Goal: Information Seeking & Learning: Learn about a topic

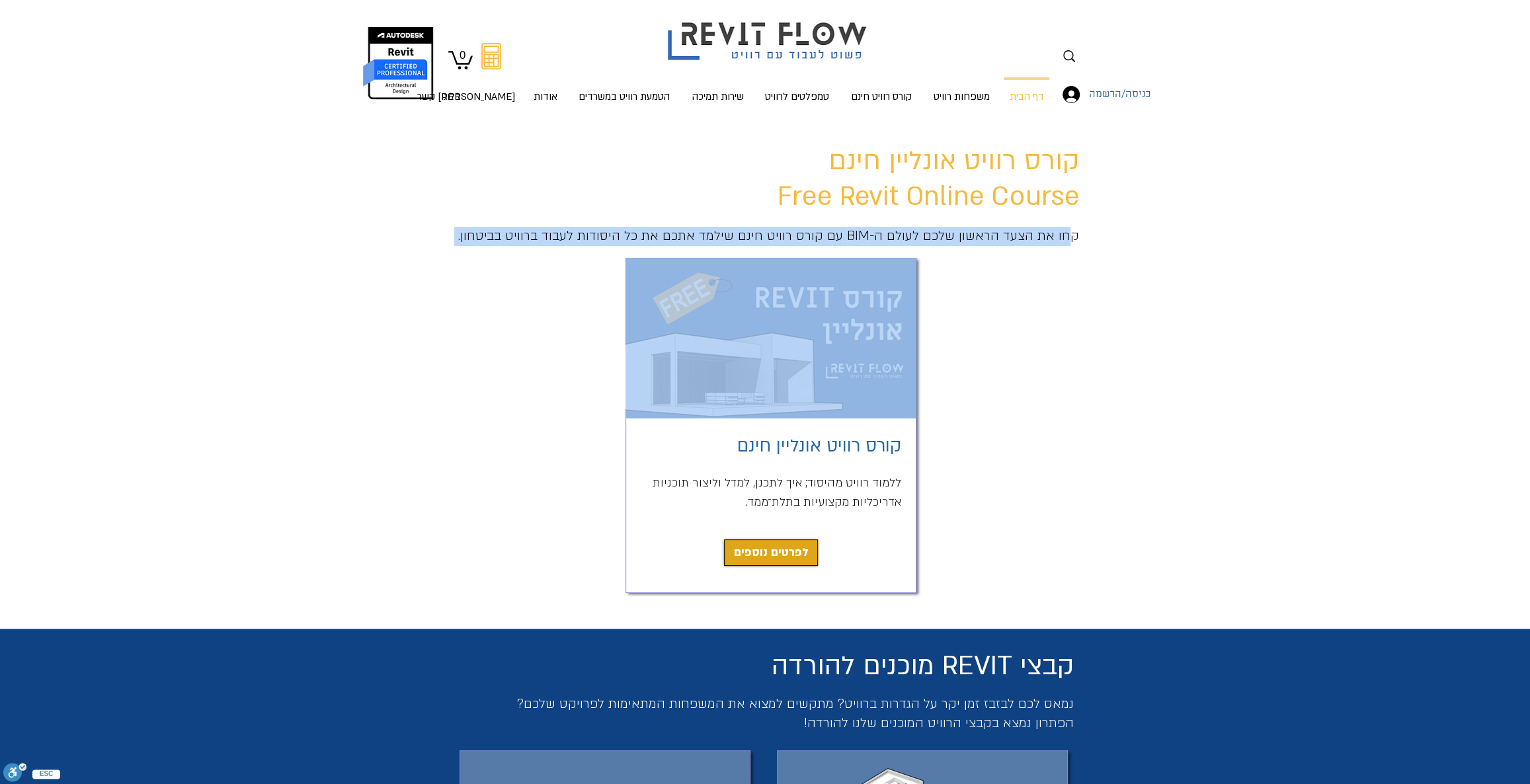
click at [746, 330] on div "קורס רוויט אונליין חינם Free Revit Online Course קחו את הצעד הראשון שלכם לעולם …" at bounding box center [765, 373] width 1530 height 511
click at [781, 563] on link "לפרטים נוספים" at bounding box center [771, 553] width 94 height 26
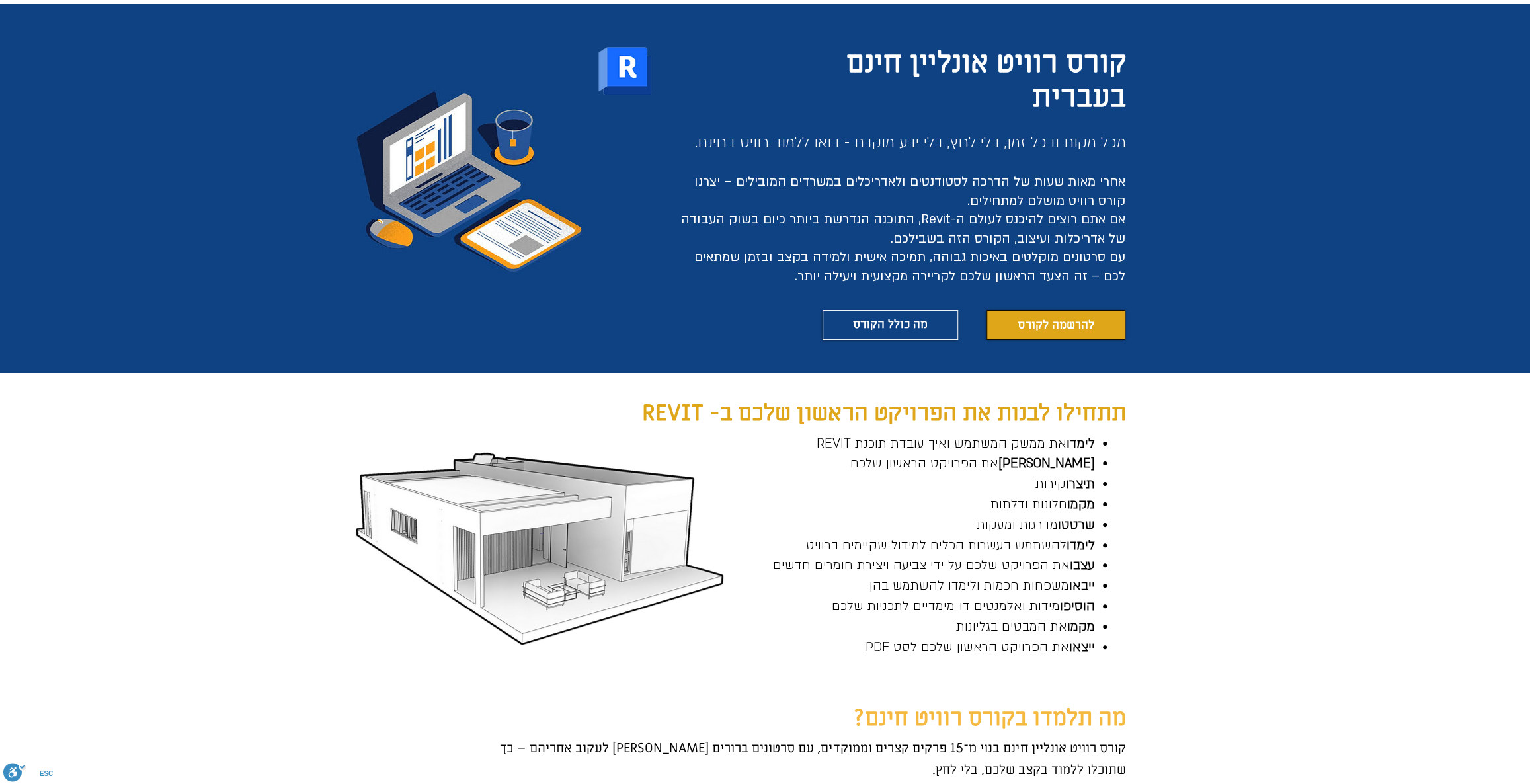
scroll to position [117, 0]
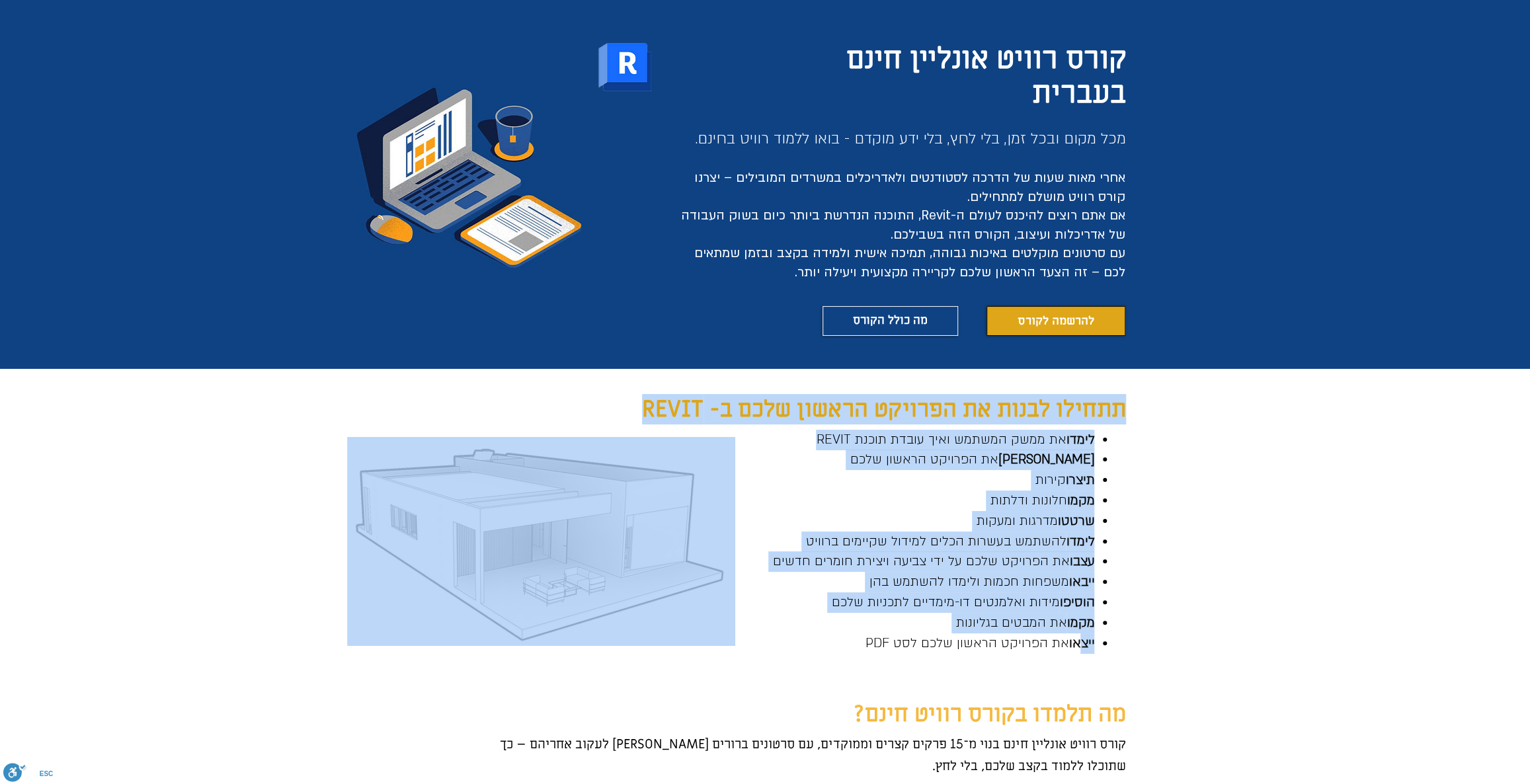
drag, startPoint x: 1063, startPoint y: 648, endPoint x: 793, endPoint y: 649, distance: 270.0
click at [845, 654] on div "תתחילו לבנות את הפרויקט הראשון שלכם ב- REVIT לימדו את ממשק המשתמש ואיך עובדת תו…" at bounding box center [765, 531] width 1530 height 325
click at [856, 668] on div "main content" at bounding box center [765, 531] width 1530 height 325
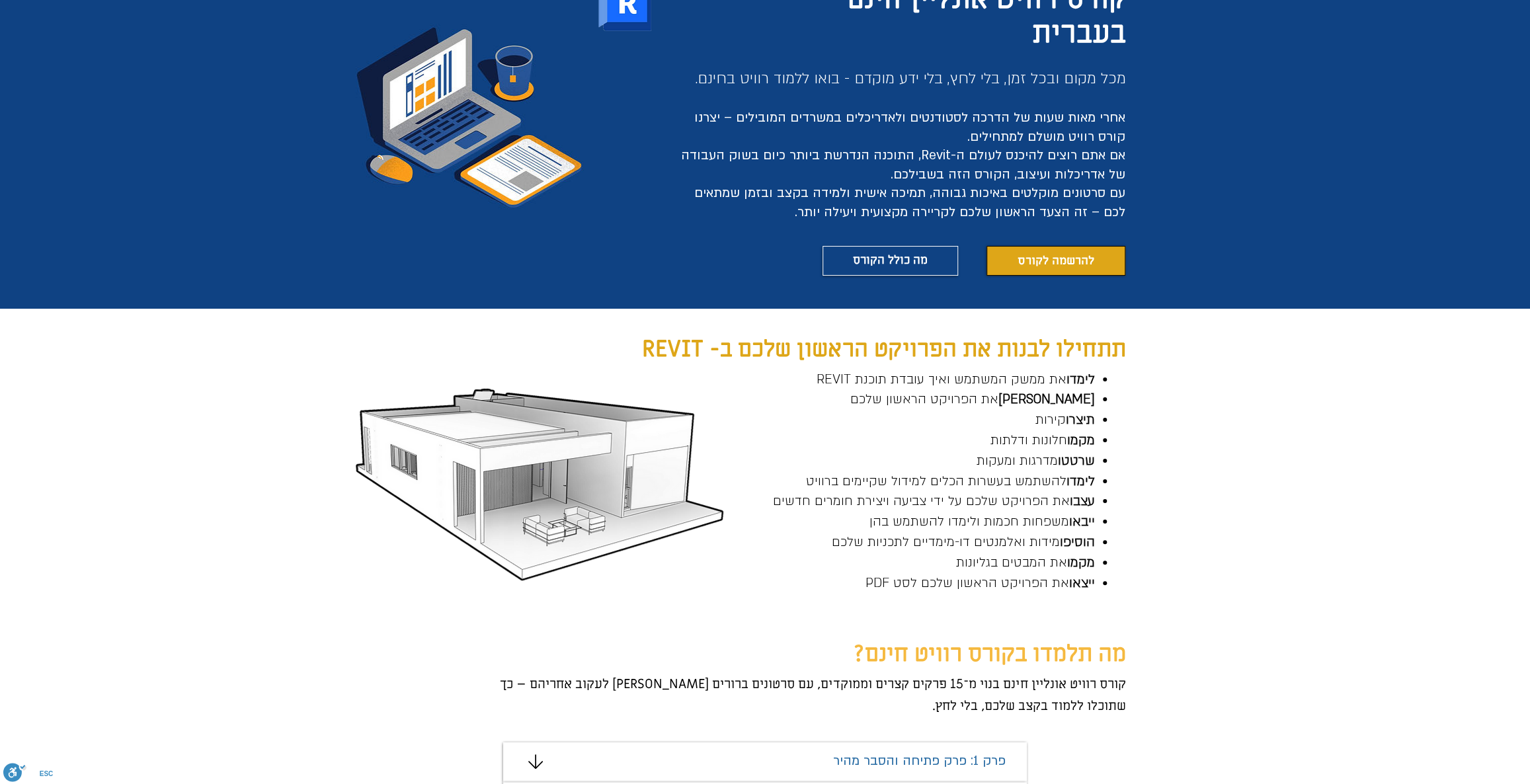
scroll to position [478, 0]
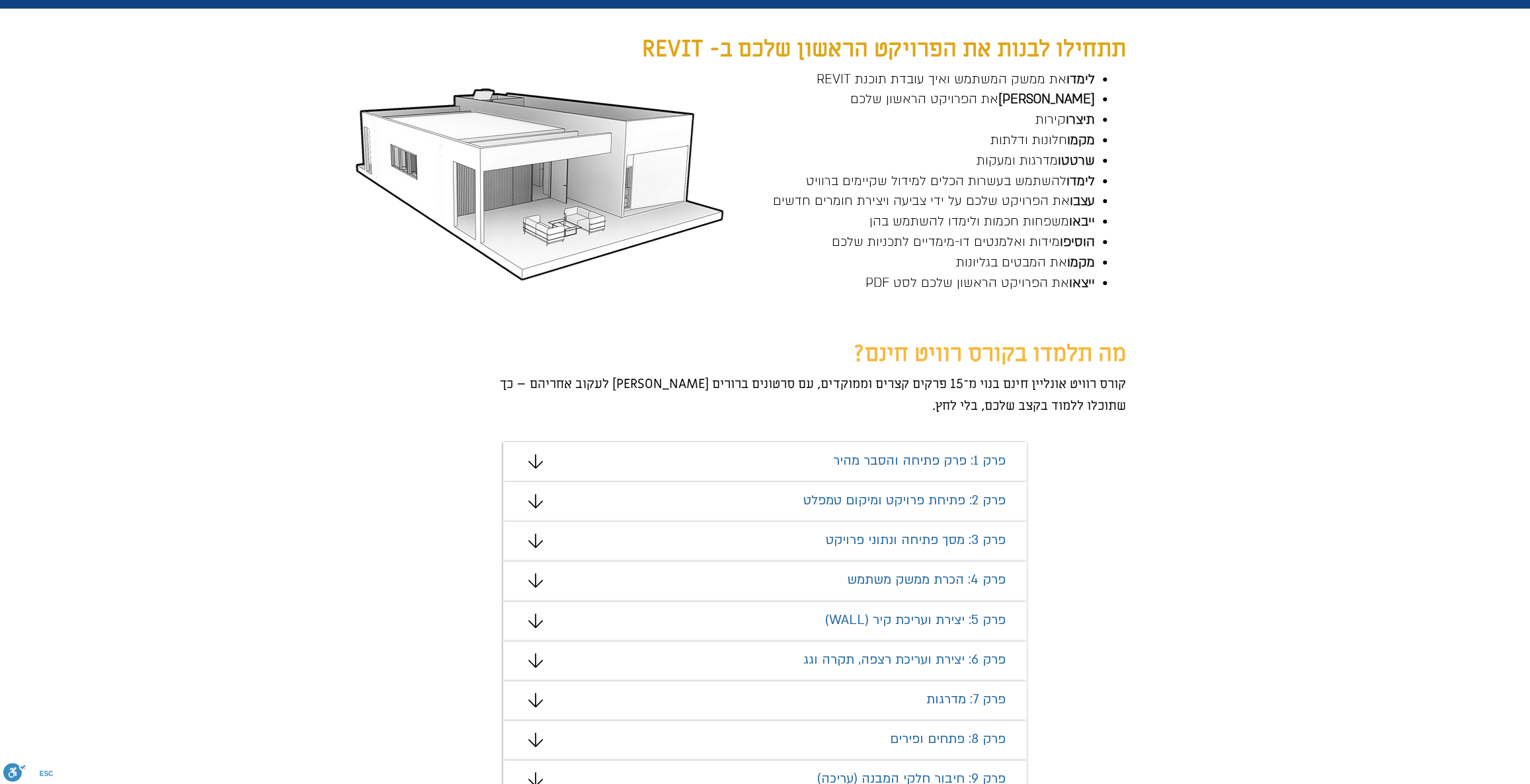
click at [536, 463] on icon "#comp-mafhkw9q2 svg [data-color="1"] {fill: #000000;}" at bounding box center [536, 462] width 15 height 15
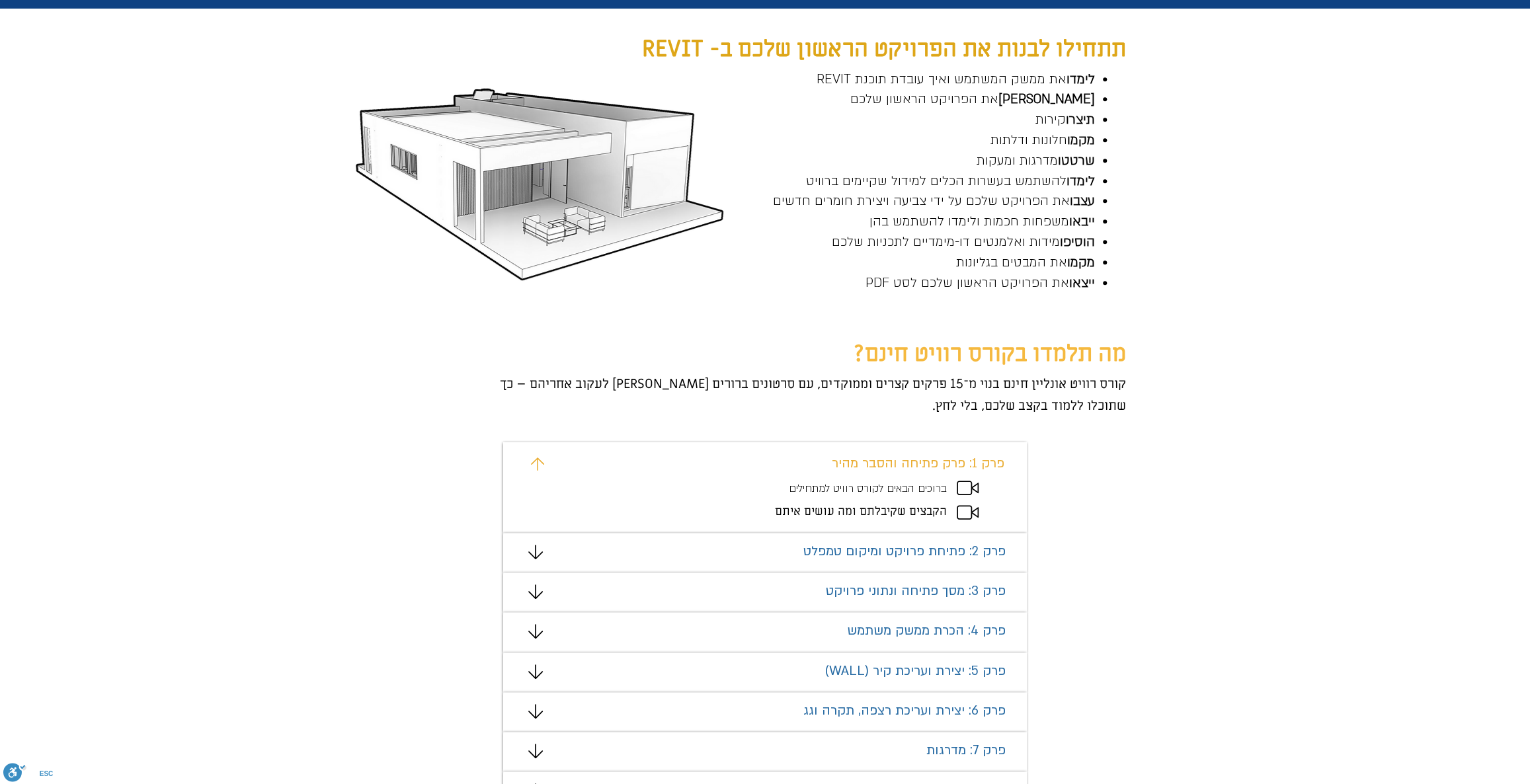
click at [541, 551] on icon "מצגת" at bounding box center [536, 552] width 15 height 15
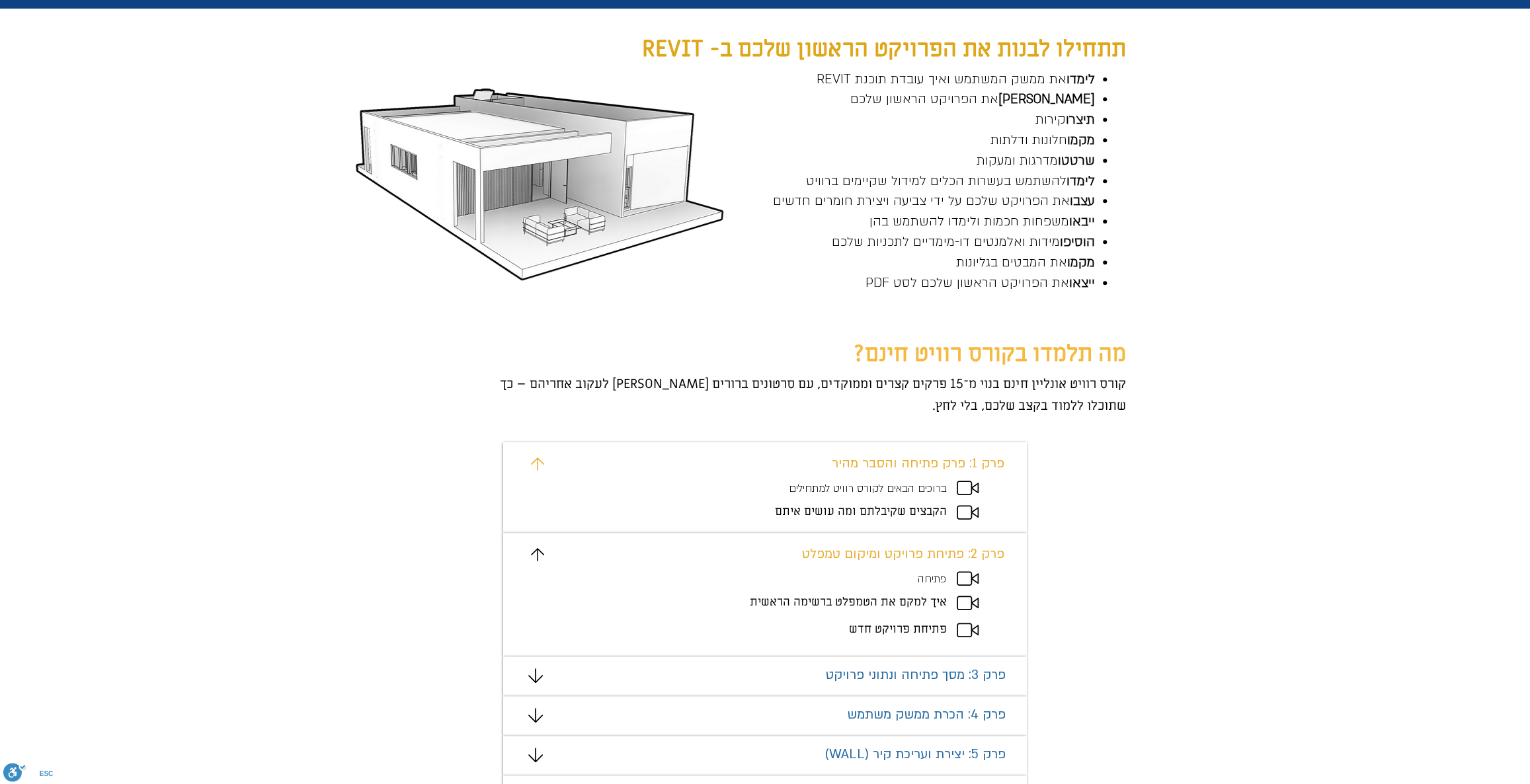
click at [965, 579] on icon "מצגת" at bounding box center [967, 578] width 21 height 15
click at [920, 576] on span "פתיחה" at bounding box center [932, 579] width 28 height 15
click at [918, 598] on span "איך למקם את הטמפלט ברשימה הראשית" at bounding box center [848, 601] width 197 height 15
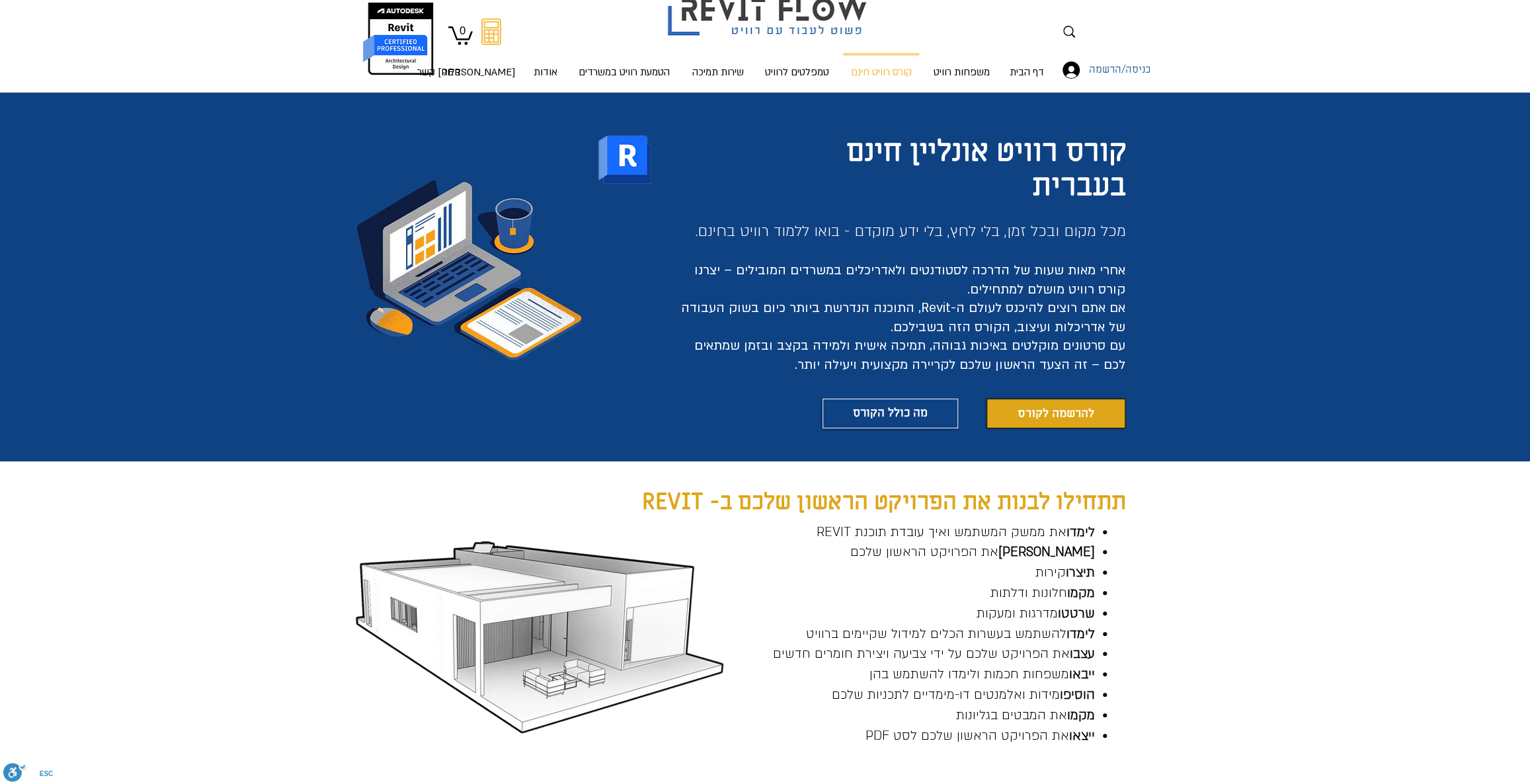
scroll to position [0, 0]
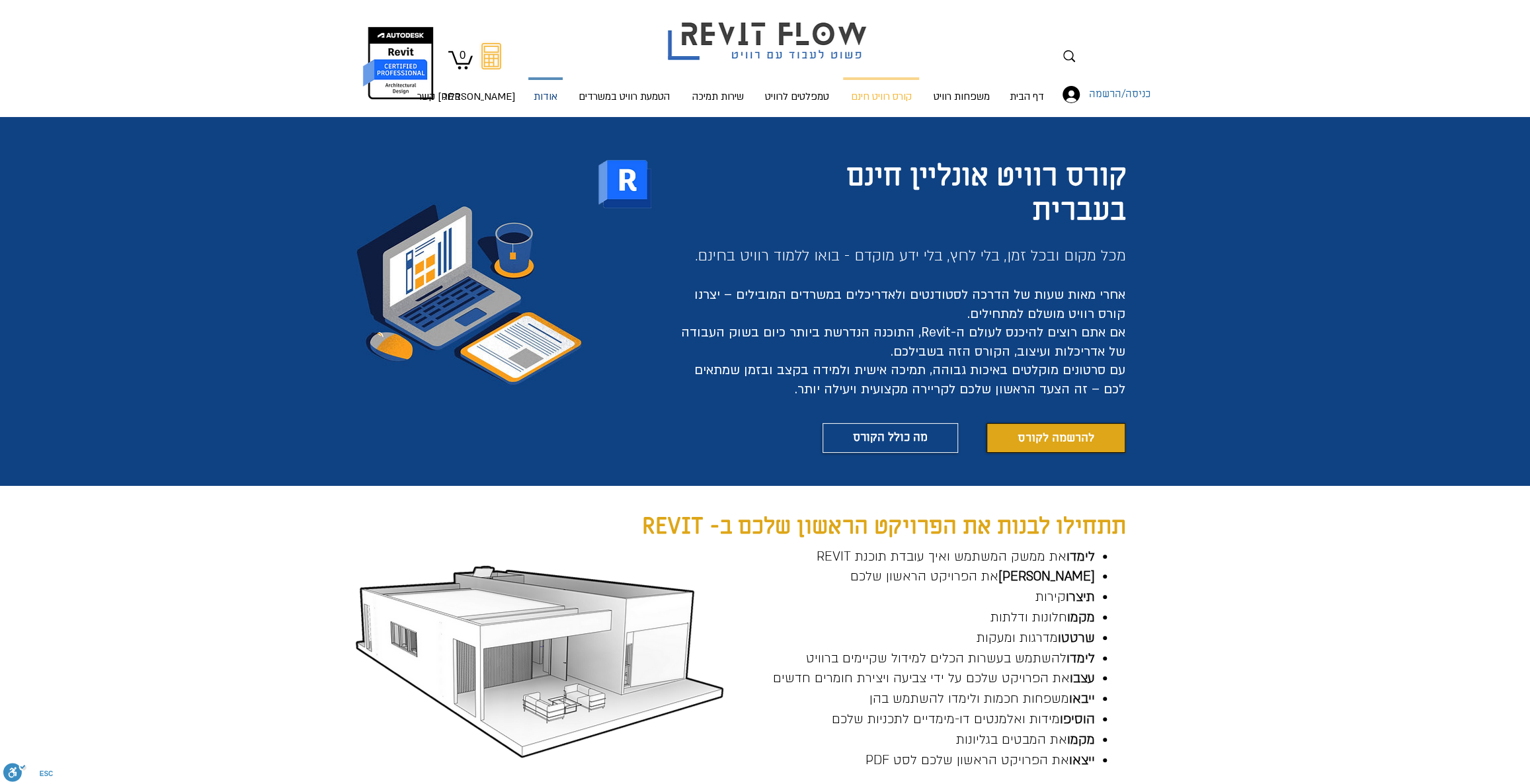
click at [546, 97] on p "אודות" at bounding box center [546, 97] width 35 height 35
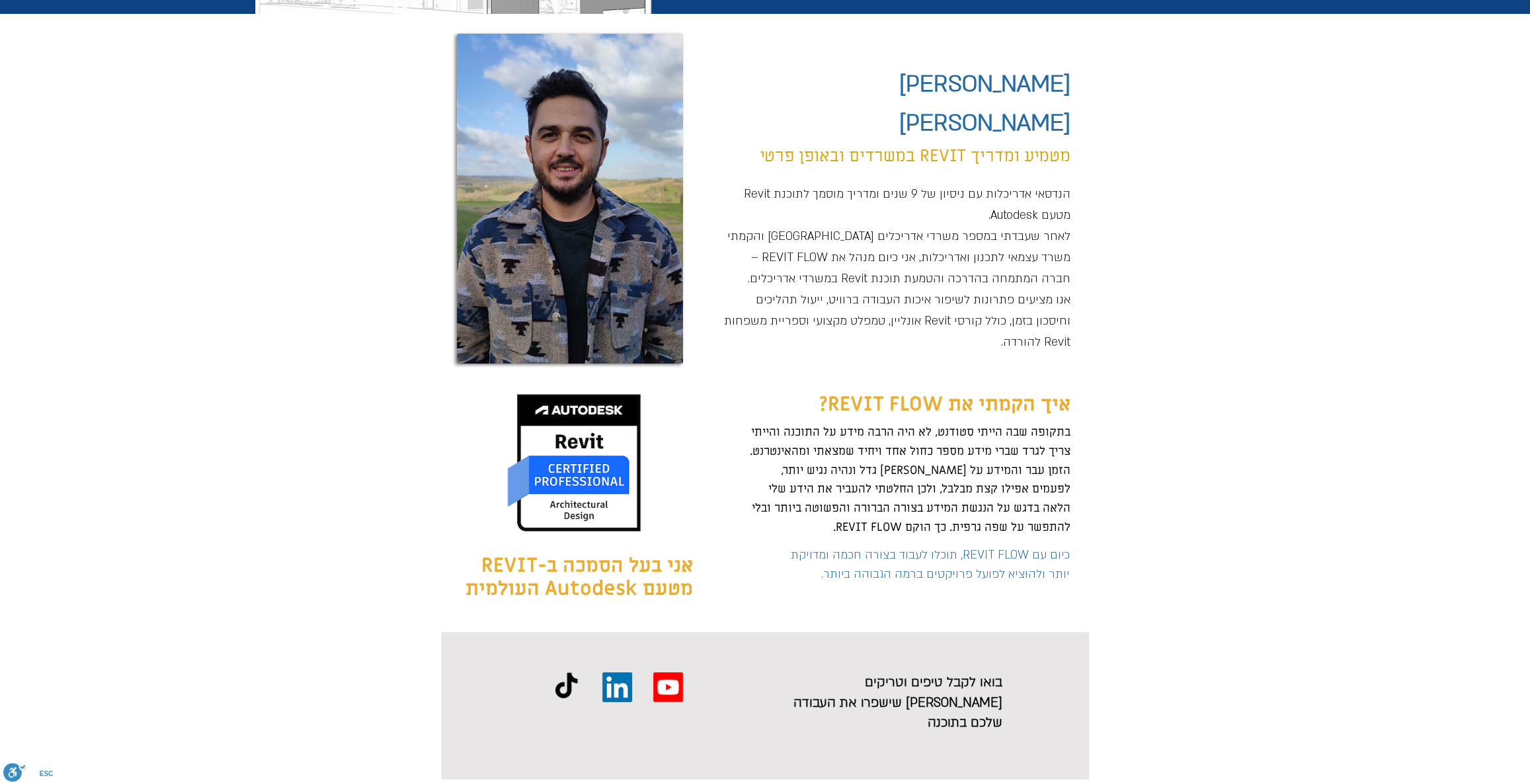
scroll to position [360, 0]
